Goal: Task Accomplishment & Management: Manage account settings

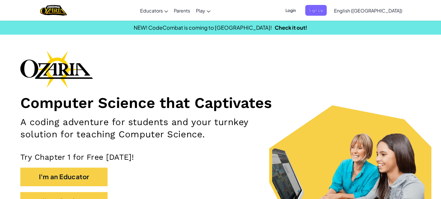
click at [300, 11] on span "Login" at bounding box center [290, 10] width 17 height 11
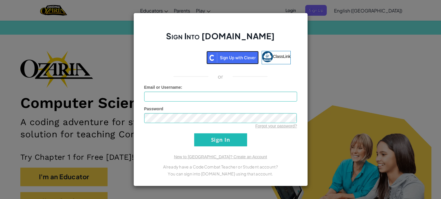
click at [241, 63] on img at bounding box center [233, 57] width 52 height 13
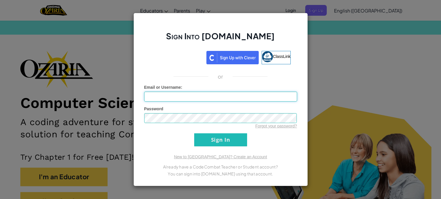
click at [231, 100] on input "Email or Username :" at bounding box center [220, 97] width 153 height 10
click at [200, 101] on input "Email or Username :" at bounding box center [220, 97] width 153 height 10
type input "[PERSON_NAME][EMAIL_ADDRESS][PERSON_NAME][DOMAIN_NAME]"
click at [194, 133] on input "Sign In" at bounding box center [220, 139] width 53 height 13
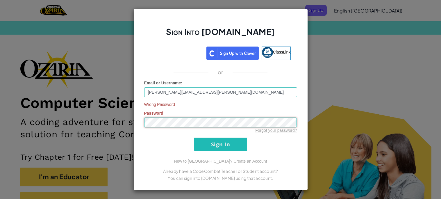
click at [194, 138] on input "Sign In" at bounding box center [220, 144] width 53 height 13
click at [278, 53] on span "ClassLink" at bounding box center [282, 52] width 18 height 5
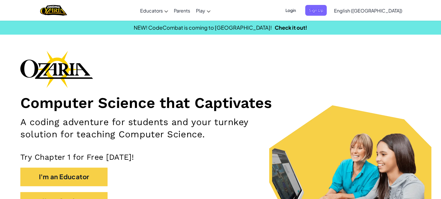
click at [300, 14] on span "Login" at bounding box center [290, 10] width 17 height 11
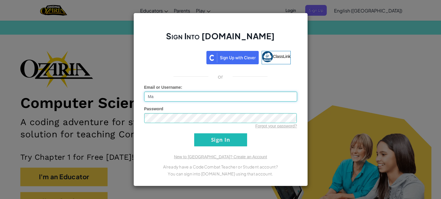
type input "M"
type input "[PERSON_NAME][EMAIL_ADDRESS][PERSON_NAME][DOMAIN_NAME]"
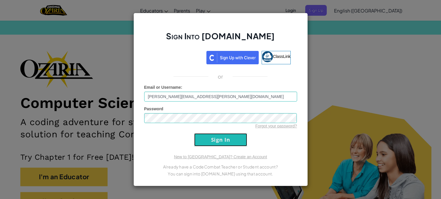
click at [207, 144] on input "Sign In" at bounding box center [220, 139] width 53 height 13
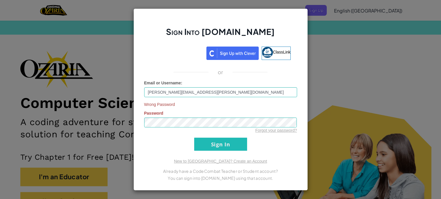
click at [0, 159] on div "Sign Into Ozaria.com ClassLink or Email or Username : maddox.stottlemire@lakota…" at bounding box center [220, 99] width 441 height 199
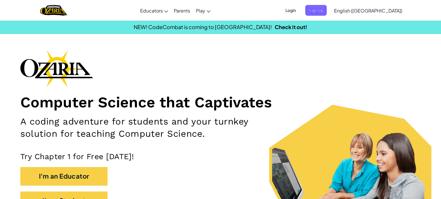
scroll to position [1, 0]
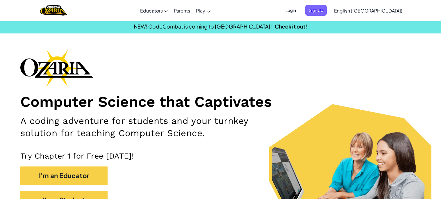
click at [300, 9] on span "Login" at bounding box center [290, 10] width 17 height 11
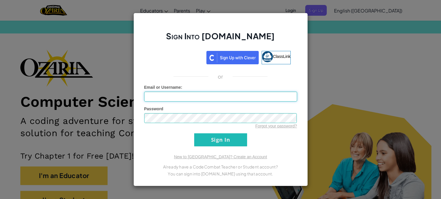
click at [266, 94] on input "Email or Username :" at bounding box center [220, 97] width 153 height 10
type input "M"
type input "[PERSON_NAME][EMAIL_ADDRESS][PERSON_NAME][DOMAIN_NAME]"
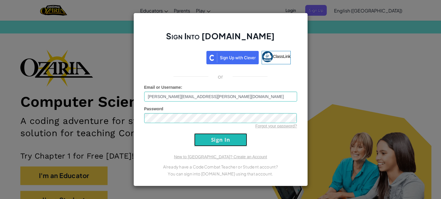
click at [224, 139] on input "Sign In" at bounding box center [220, 139] width 53 height 13
